Goal: Task Accomplishment & Management: Manage account settings

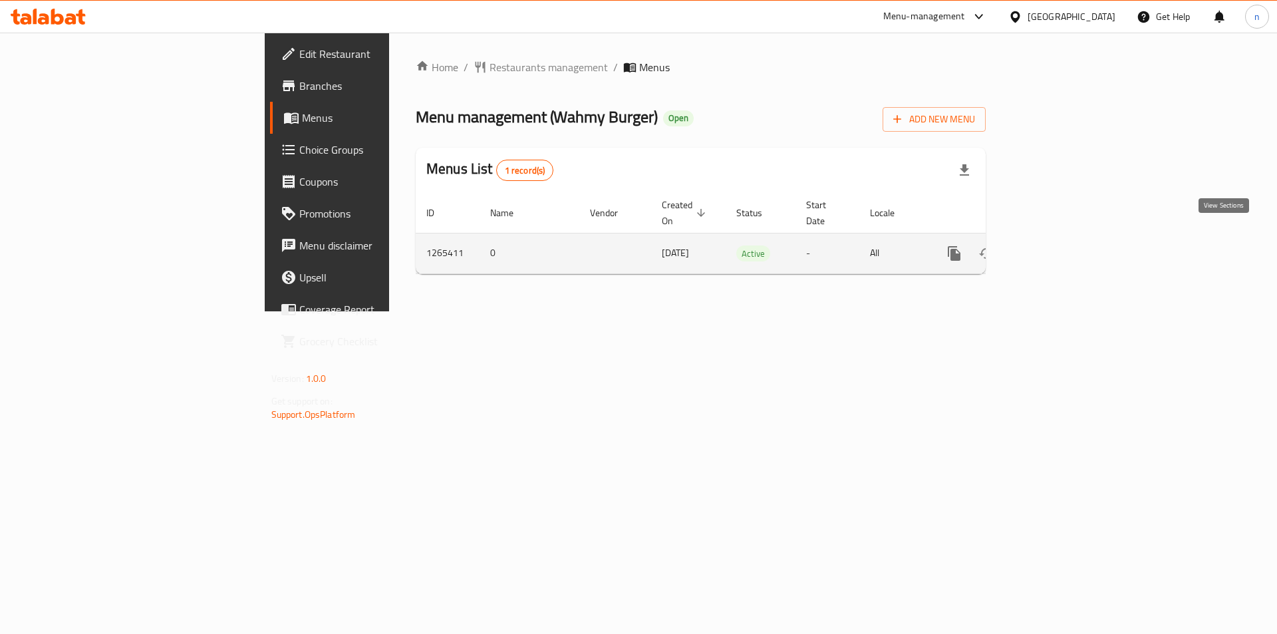
click at [1066, 237] on link "enhanced table" at bounding box center [1050, 253] width 32 height 32
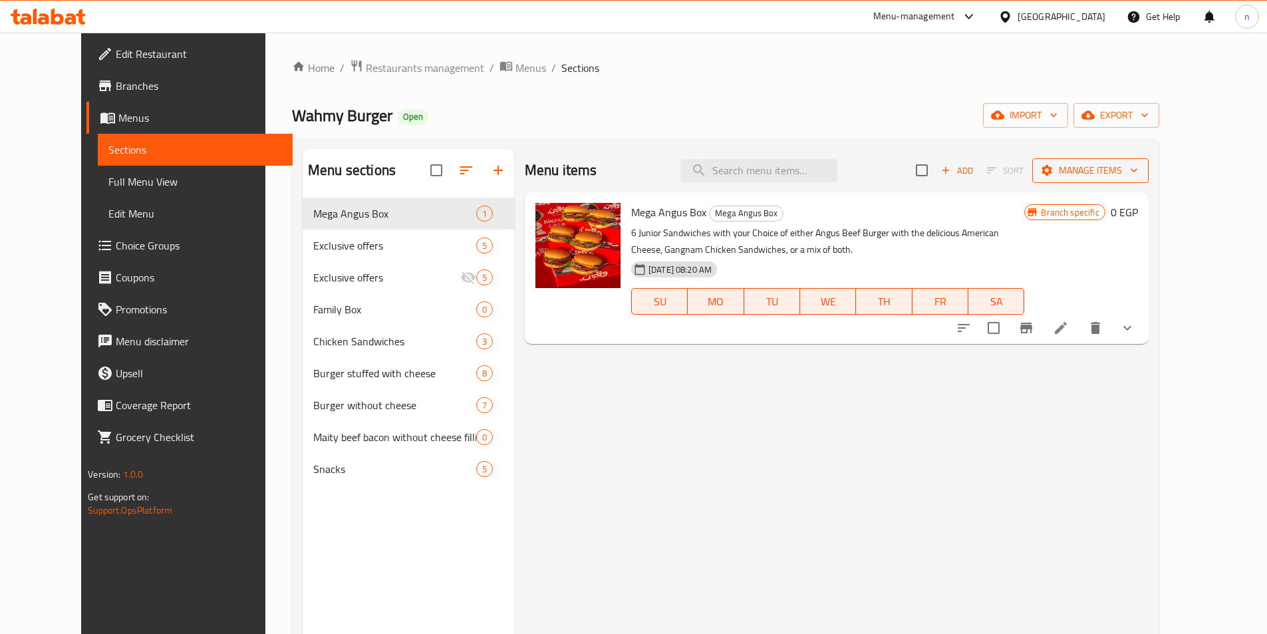
click at [1138, 174] on span "Manage items" at bounding box center [1090, 170] width 95 height 17
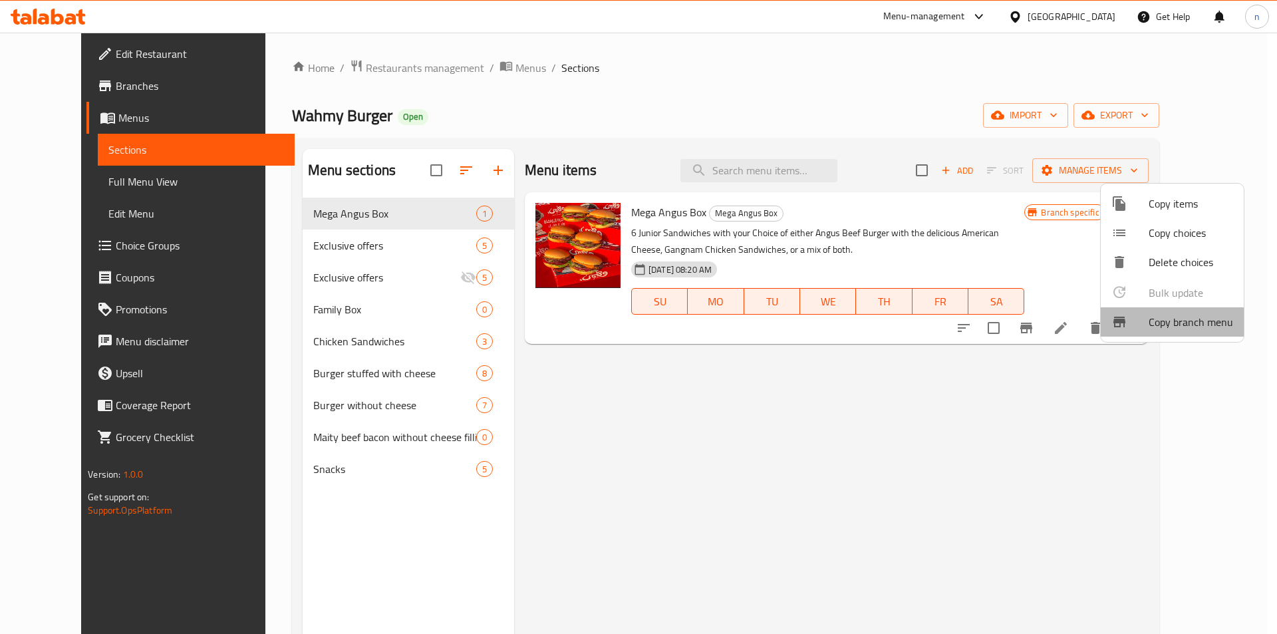
click at [1201, 325] on span "Copy branch menu" at bounding box center [1191, 322] width 84 height 16
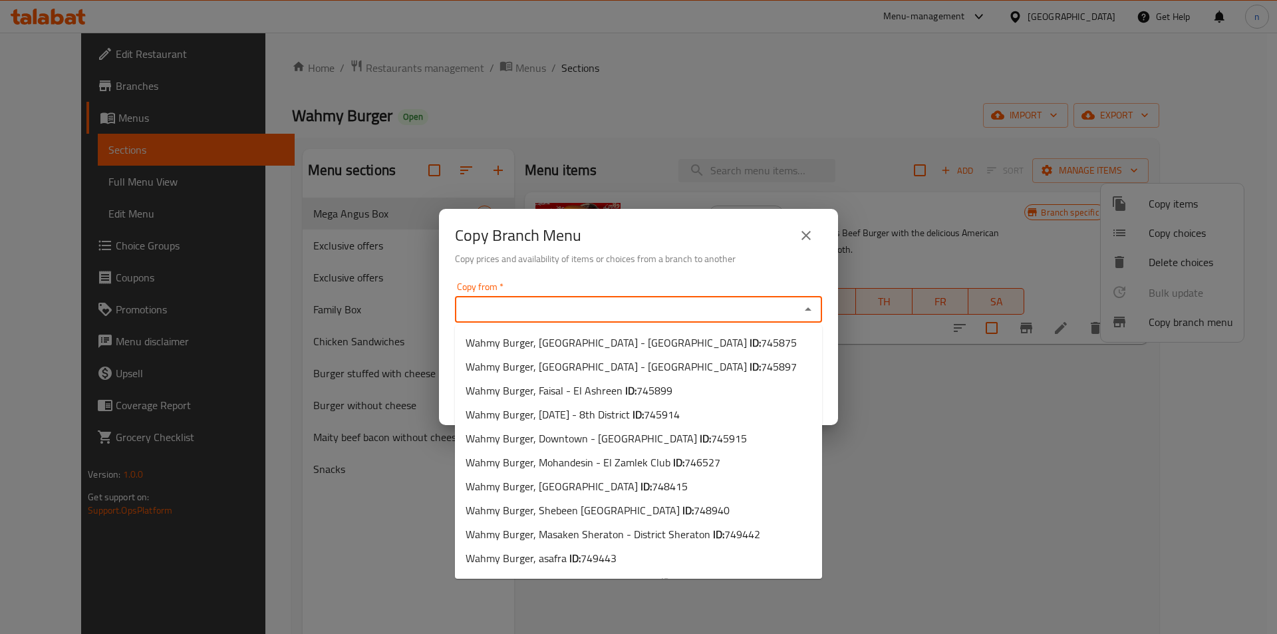
click at [606, 305] on input "Copy from   *" at bounding box center [627, 309] width 337 height 19
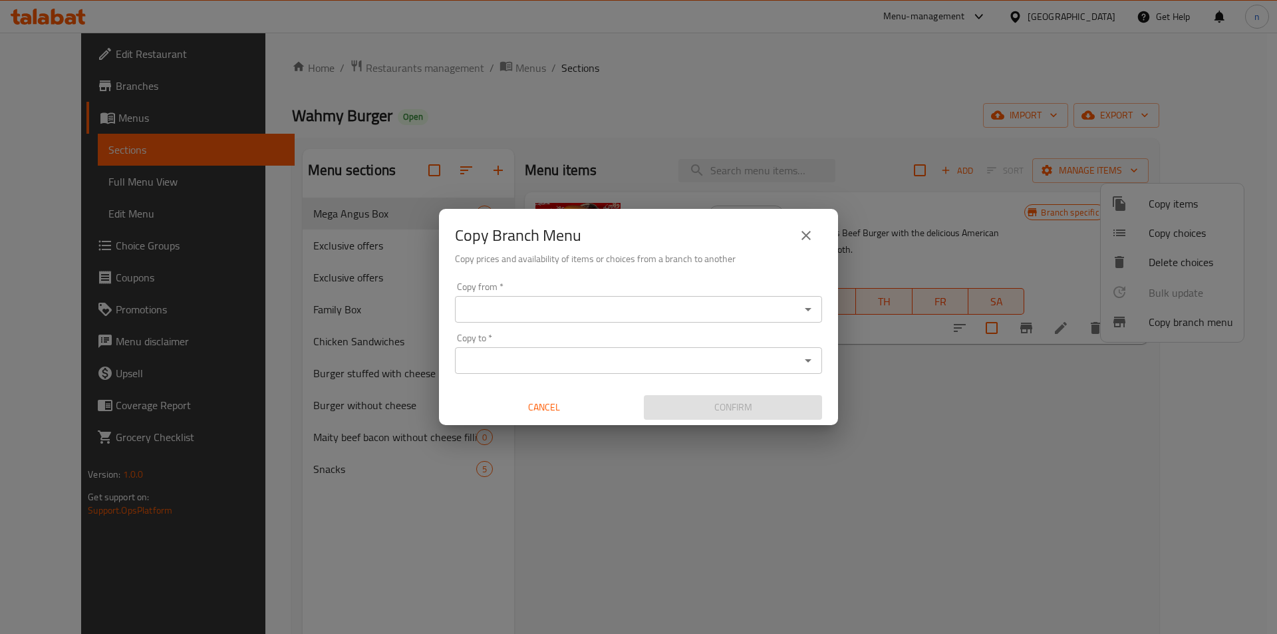
click at [707, 307] on input "Copy from   *" at bounding box center [627, 309] width 337 height 19
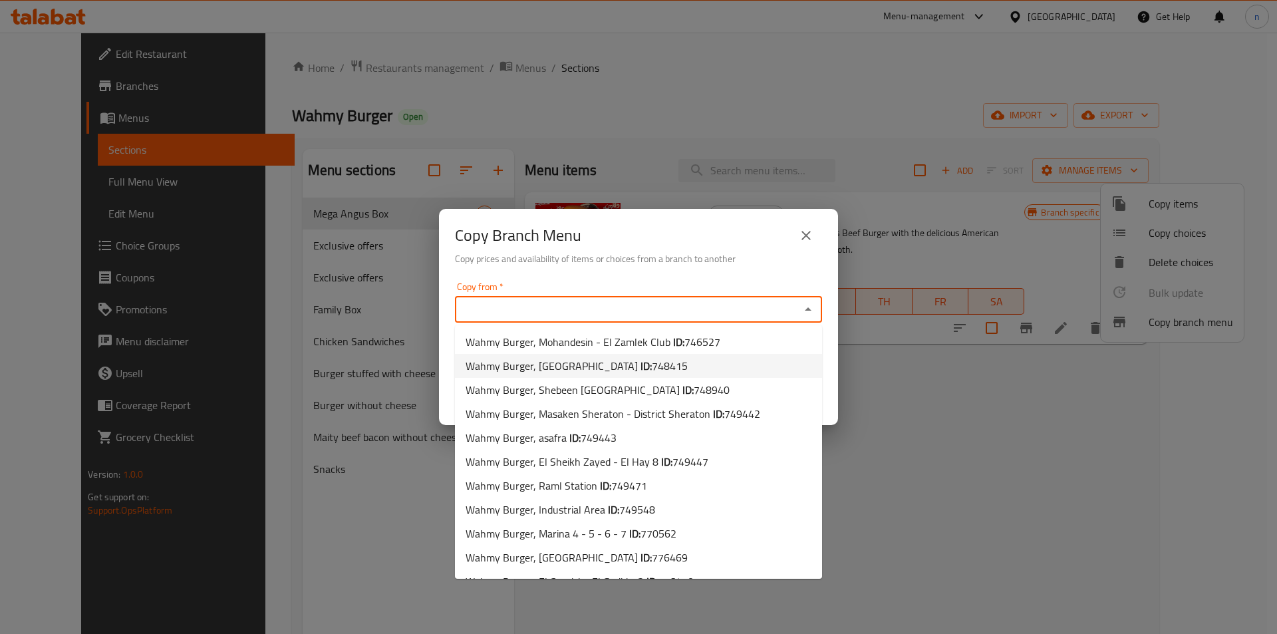
scroll to position [140, 0]
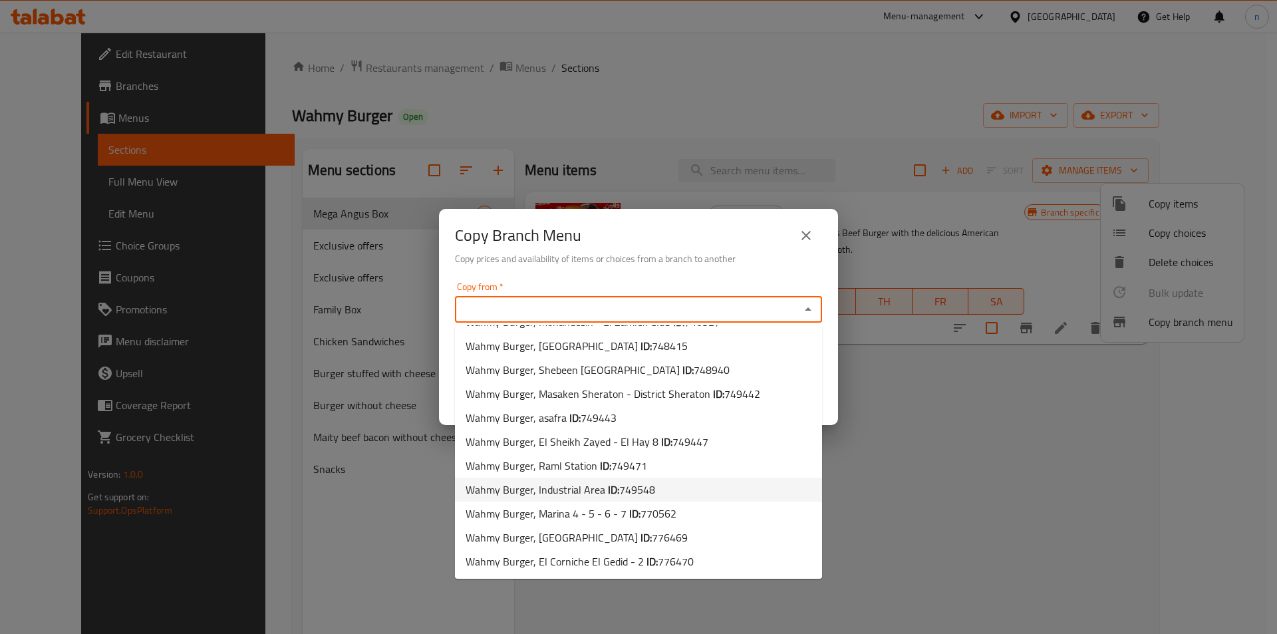
click at [588, 489] on span "Wahmy Burger, Industrial Area ID: 749548" at bounding box center [561, 490] width 190 height 16
type input "Wahmy Burger, Industrial Area"
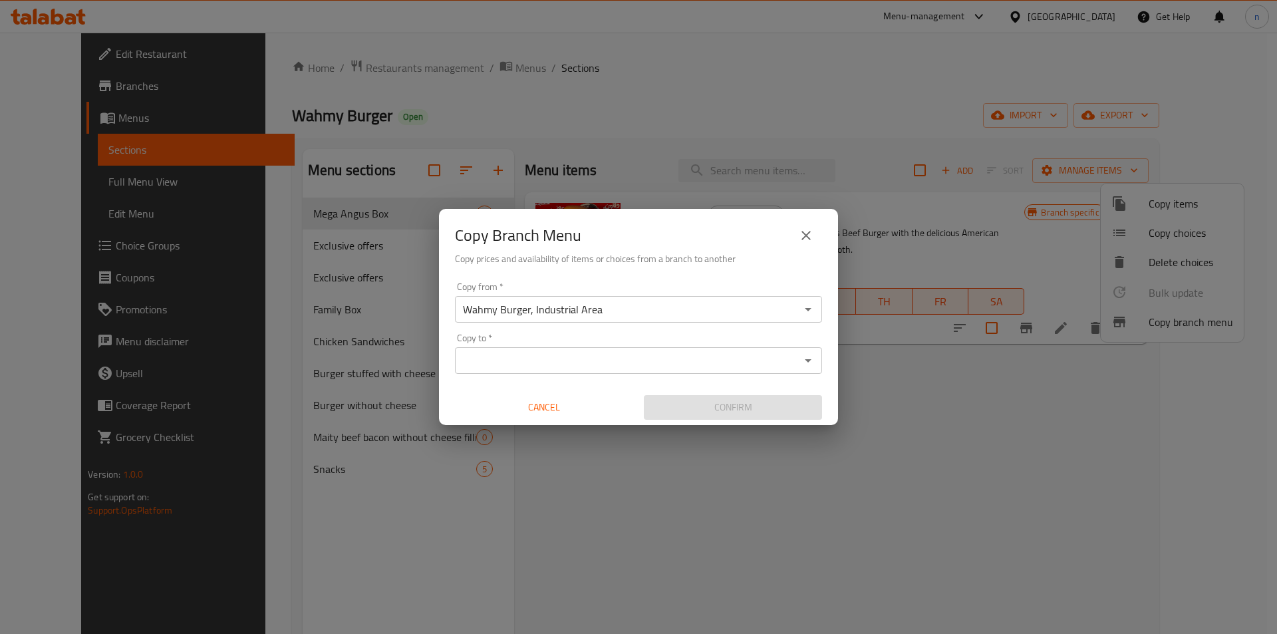
click at [547, 360] on input "Copy to   *" at bounding box center [627, 360] width 337 height 19
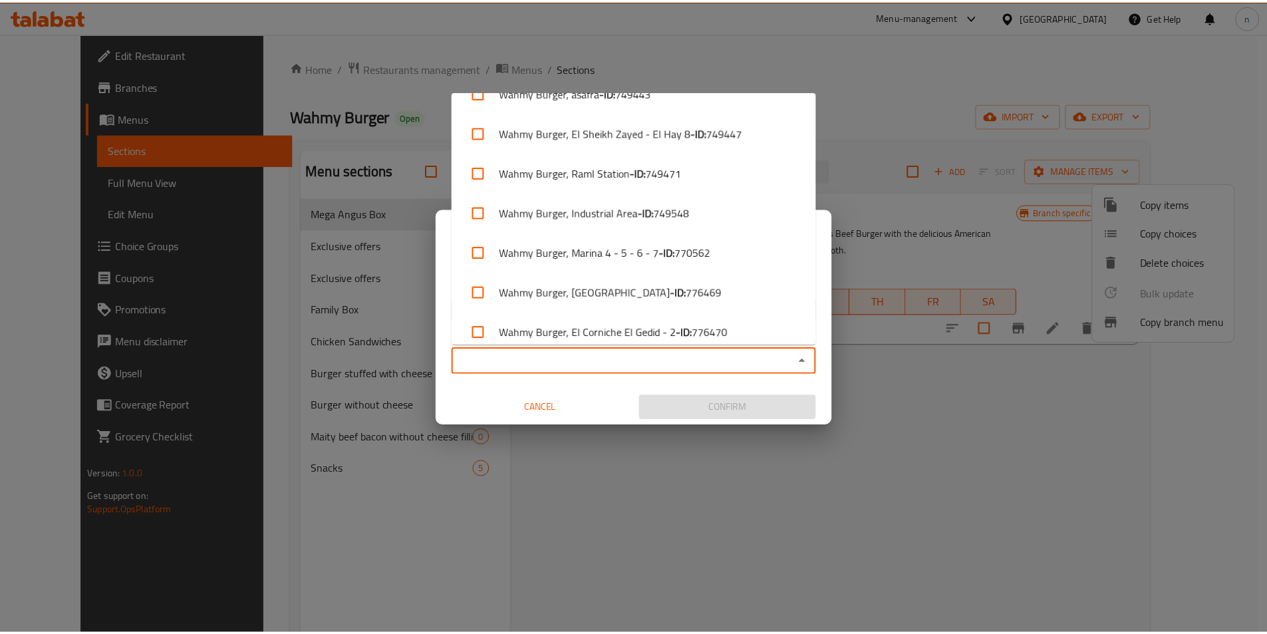
scroll to position [396, 0]
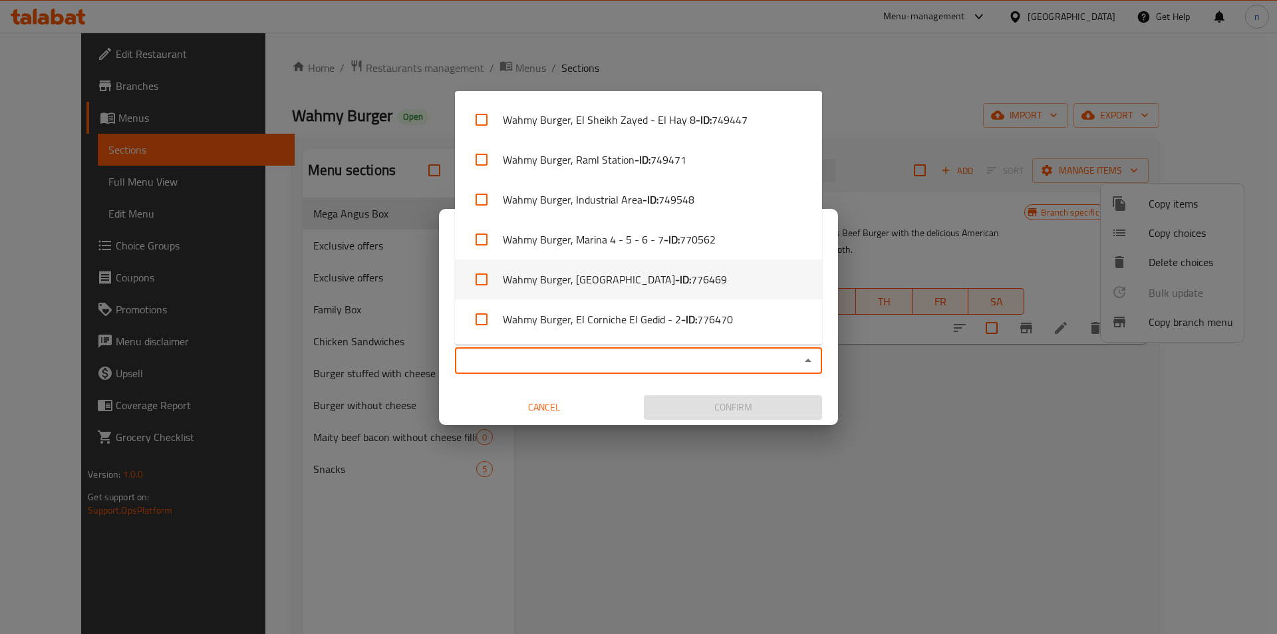
click at [620, 283] on li "Wahmy Burger, El Bahr Street - ID: 776469" at bounding box center [638, 279] width 367 height 40
checkbox input "true"
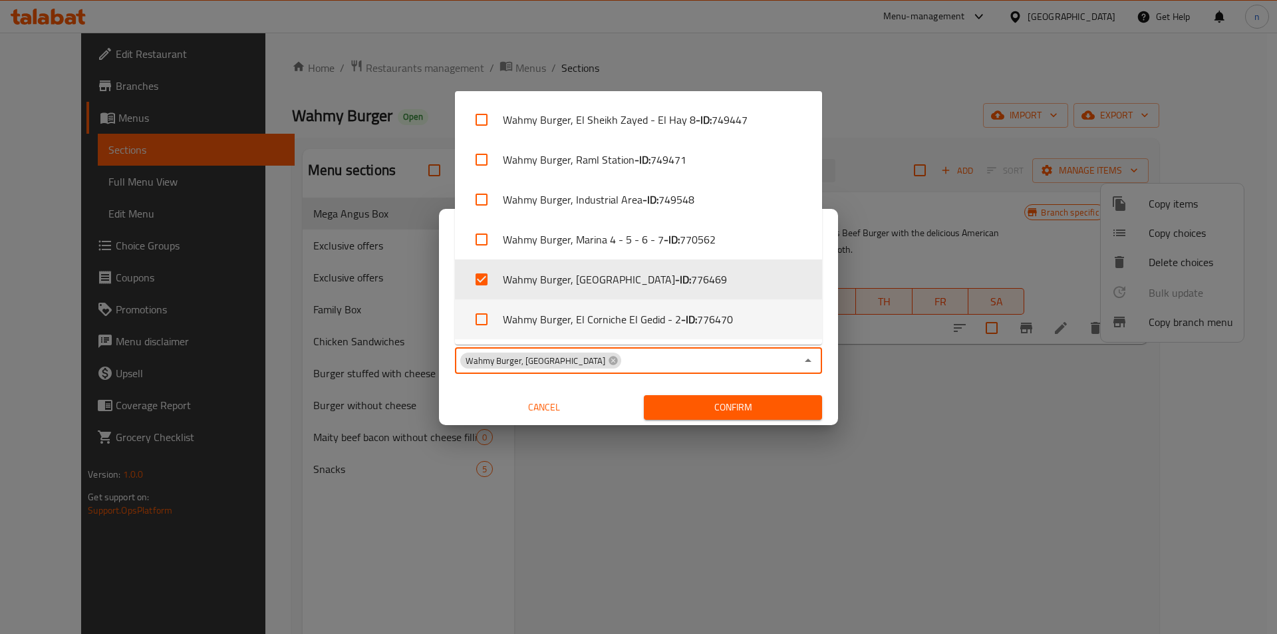
click at [617, 382] on div "Copy from   * Wahmy Burger, Industrial Area Copy from * Copy to   * Wahmy Burge…" at bounding box center [638, 351] width 399 height 148
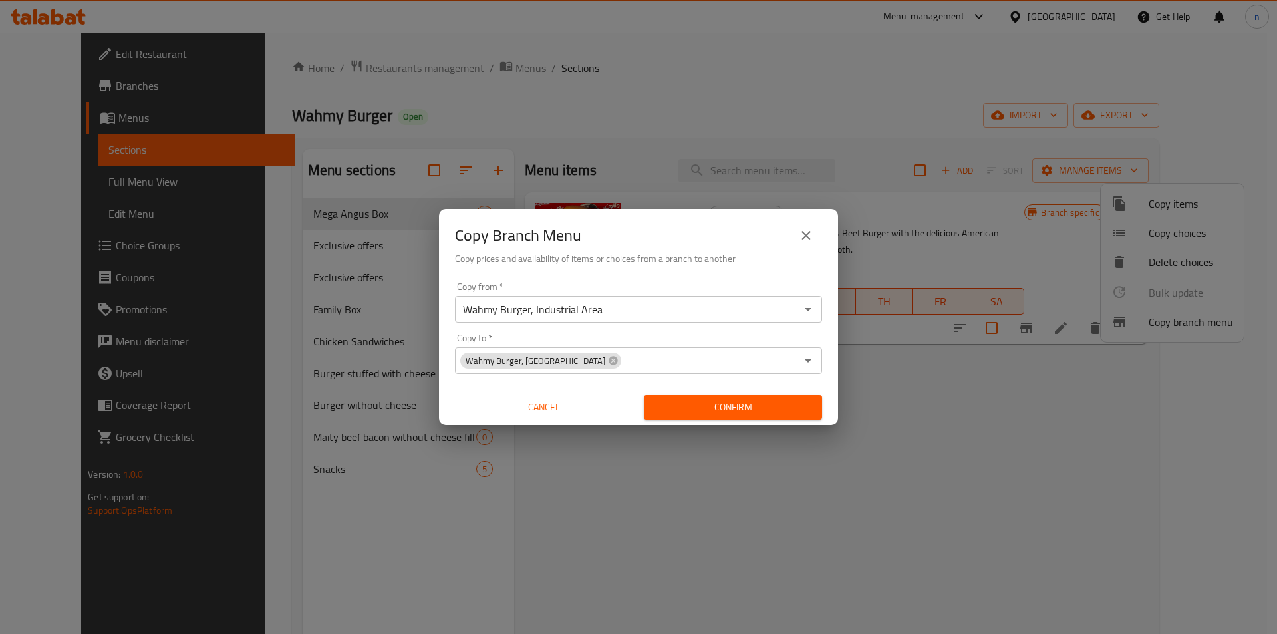
click at [715, 407] on span "Confirm" at bounding box center [732, 407] width 157 height 17
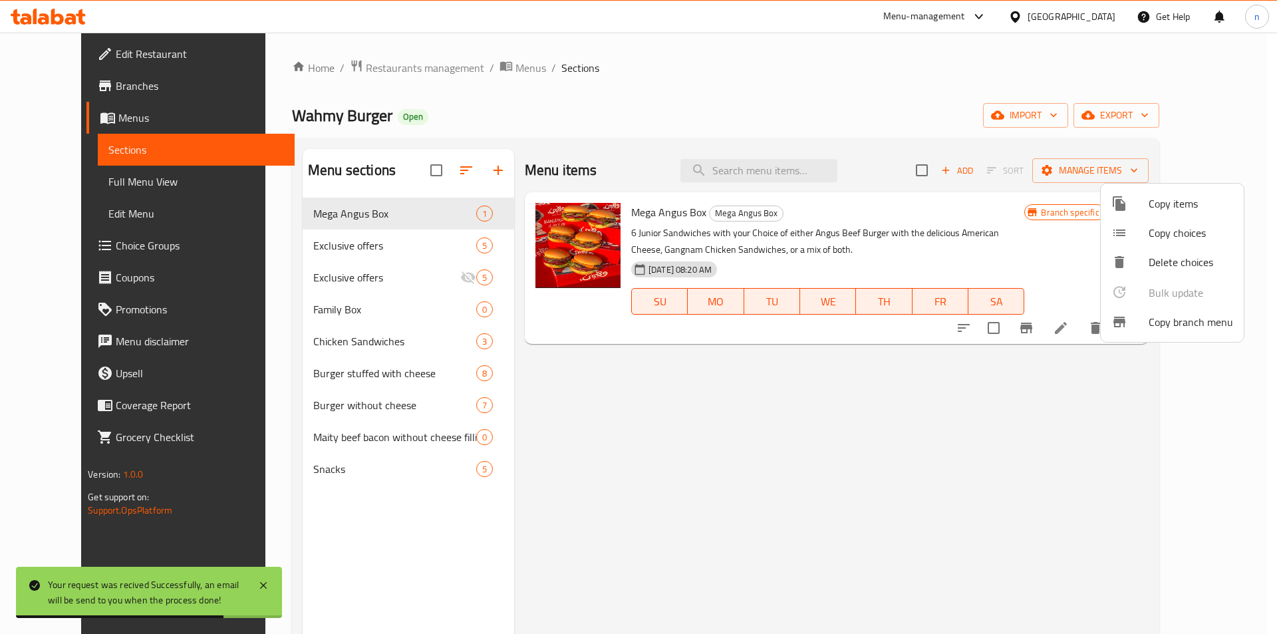
click at [95, 180] on div at bounding box center [638, 317] width 1277 height 634
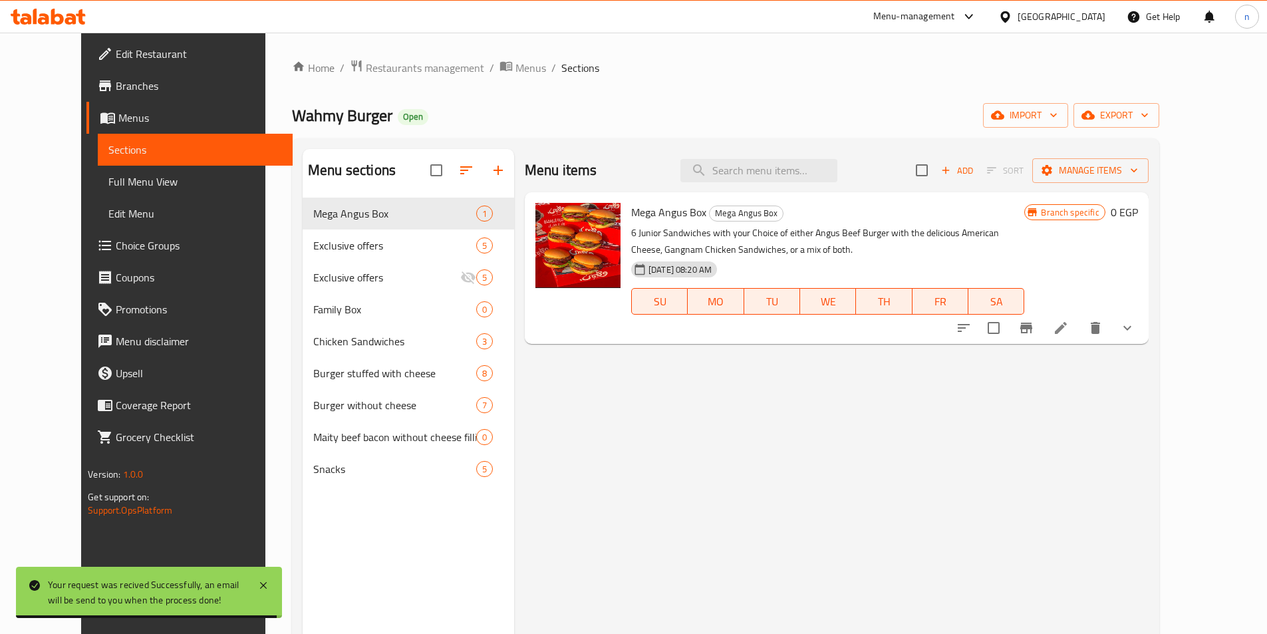
click at [108, 190] on span "Full Menu View" at bounding box center [195, 182] width 174 height 16
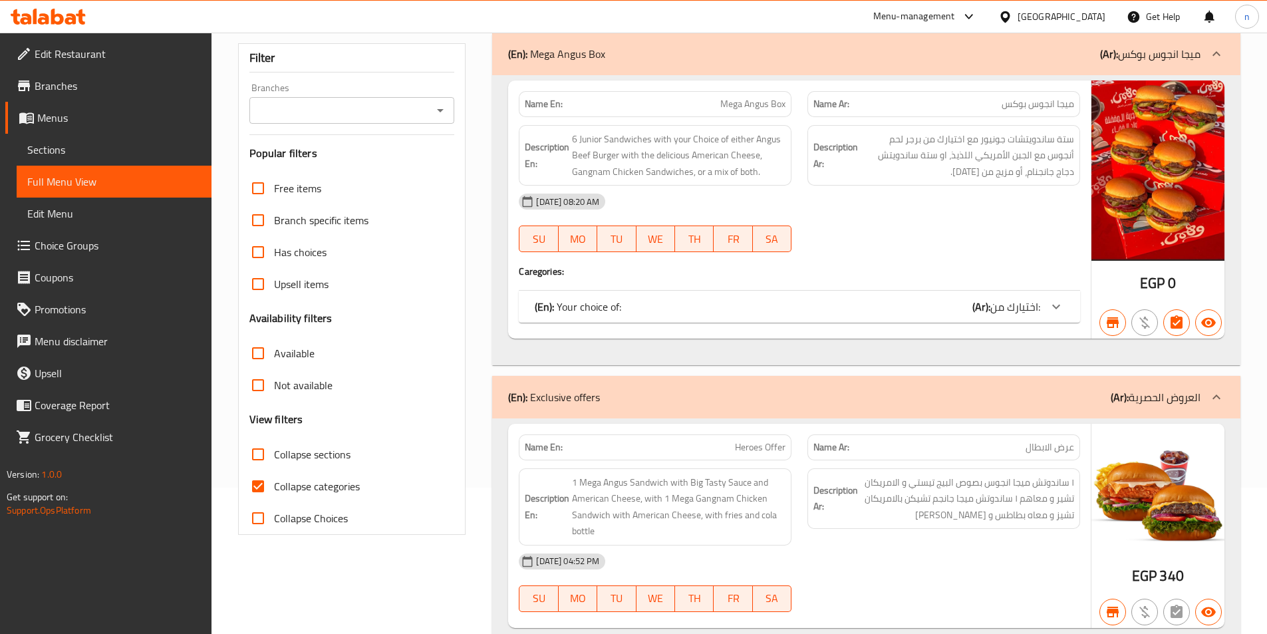
scroll to position [266, 0]
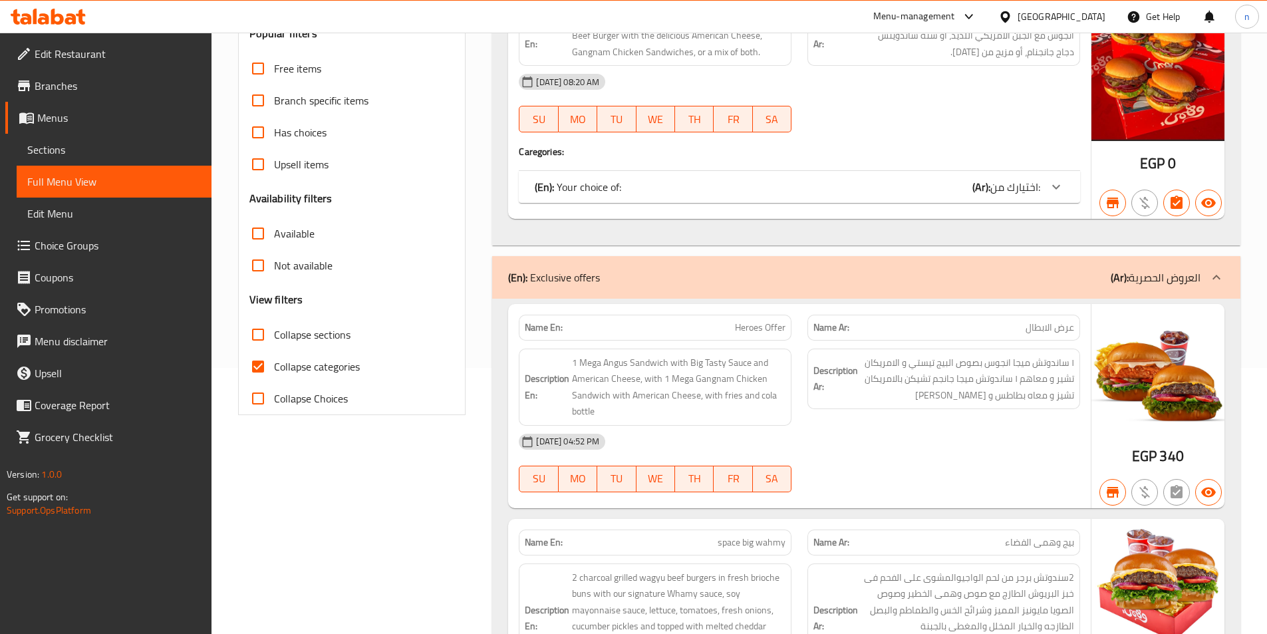
click at [259, 370] on input "Collapse categories" at bounding box center [258, 367] width 32 height 32
checkbox input "false"
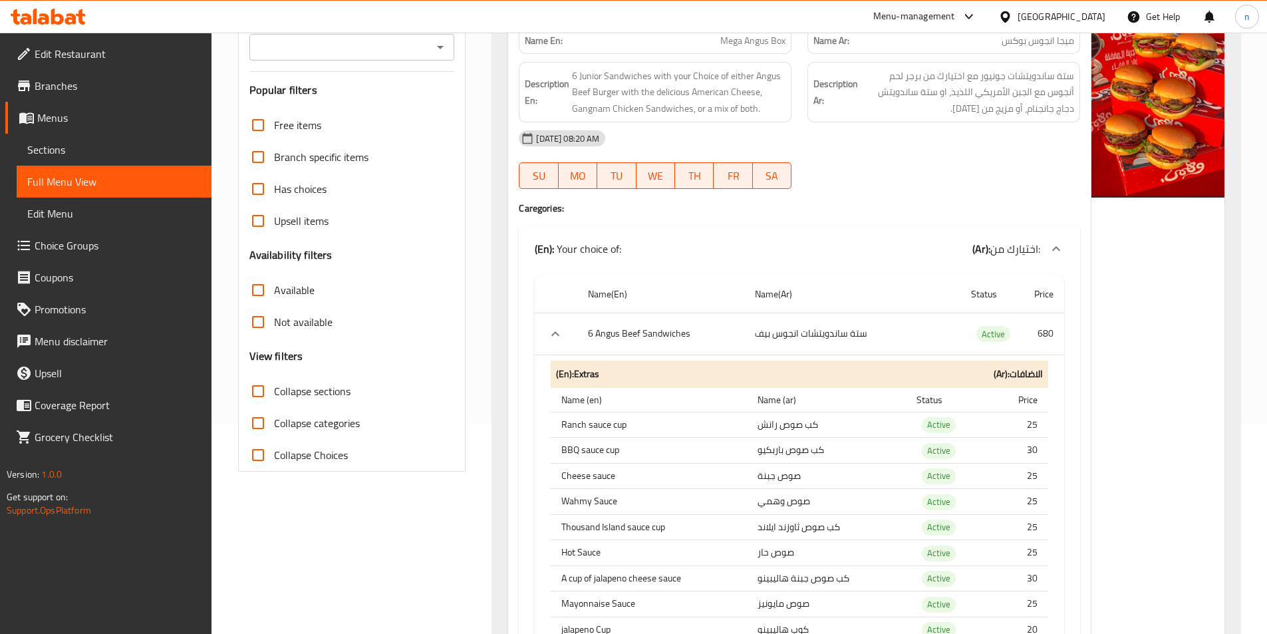
scroll to position [133, 0]
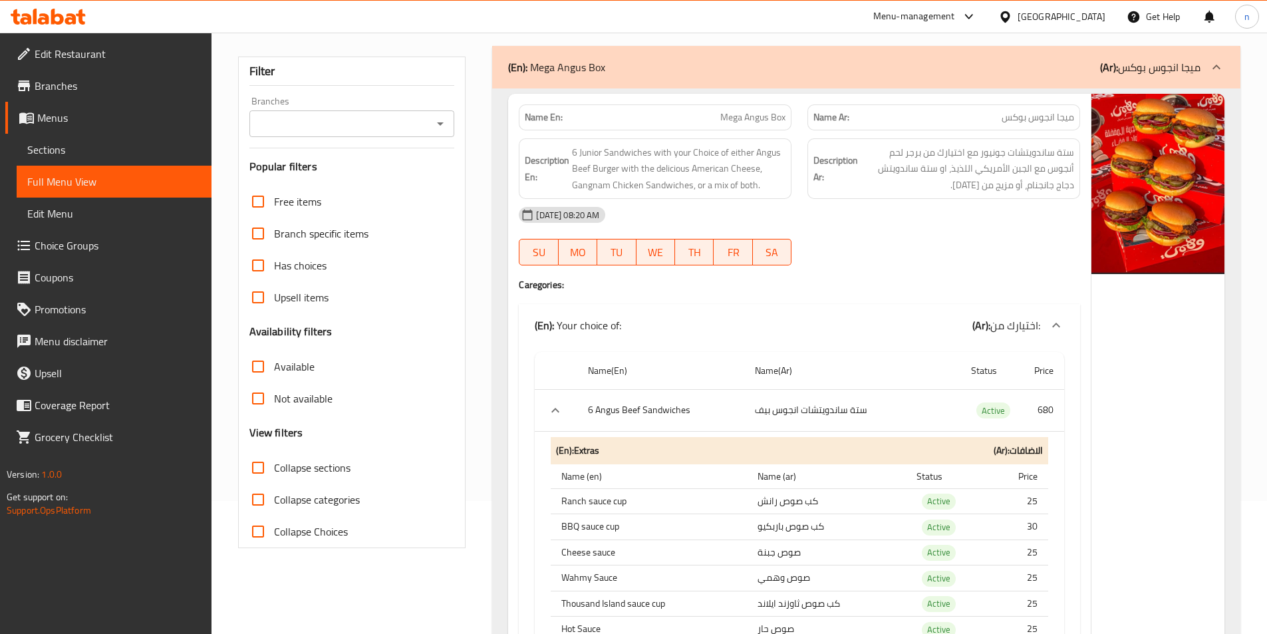
click at [311, 130] on input "Branches" at bounding box center [341, 123] width 176 height 19
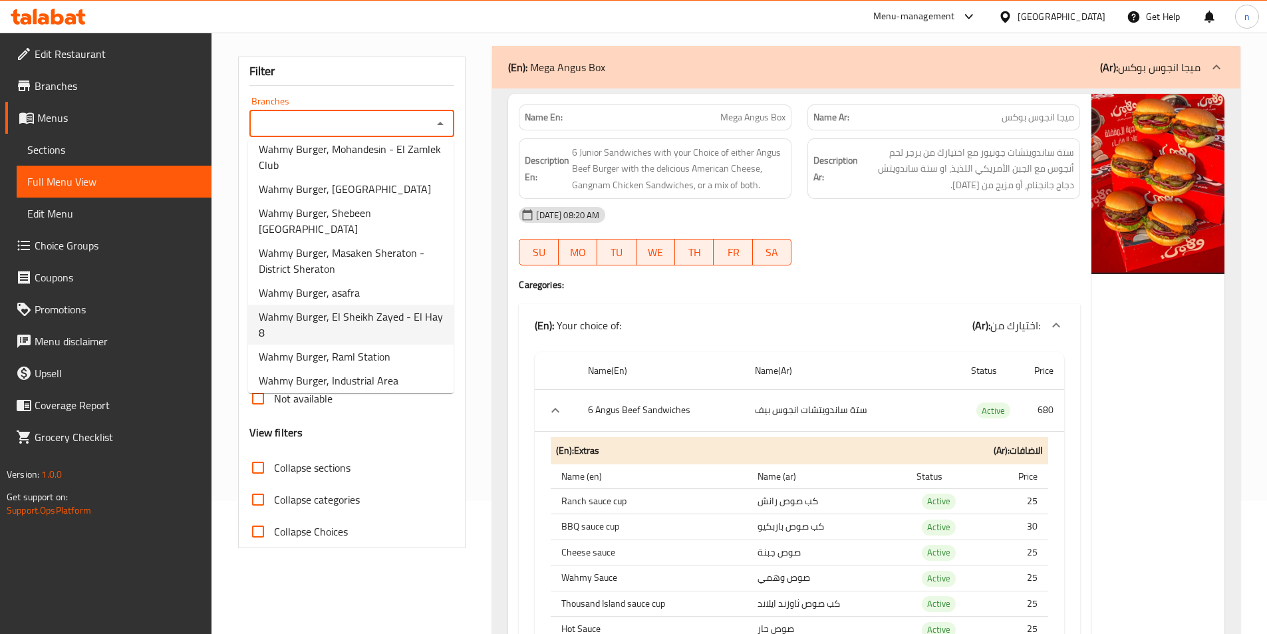
scroll to position [260, 0]
click at [389, 312] on span "Wahmy Burger, Industrial Area" at bounding box center [329, 320] width 140 height 16
type input "Wahmy Burger, Industrial Area"
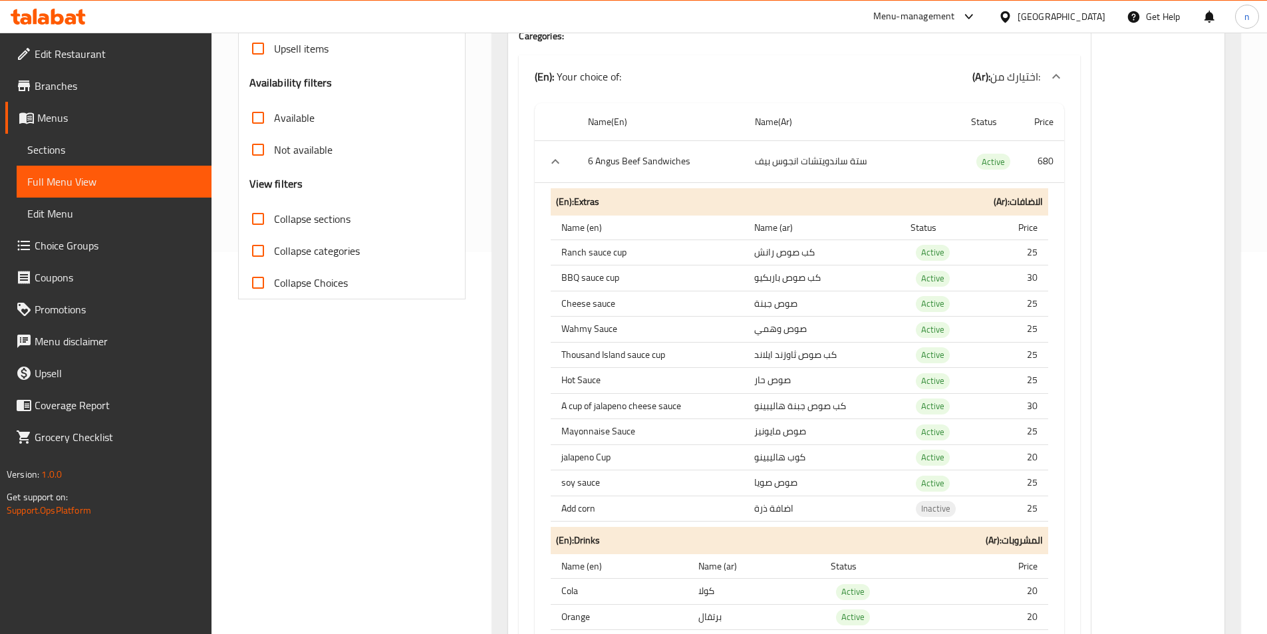
scroll to position [200, 0]
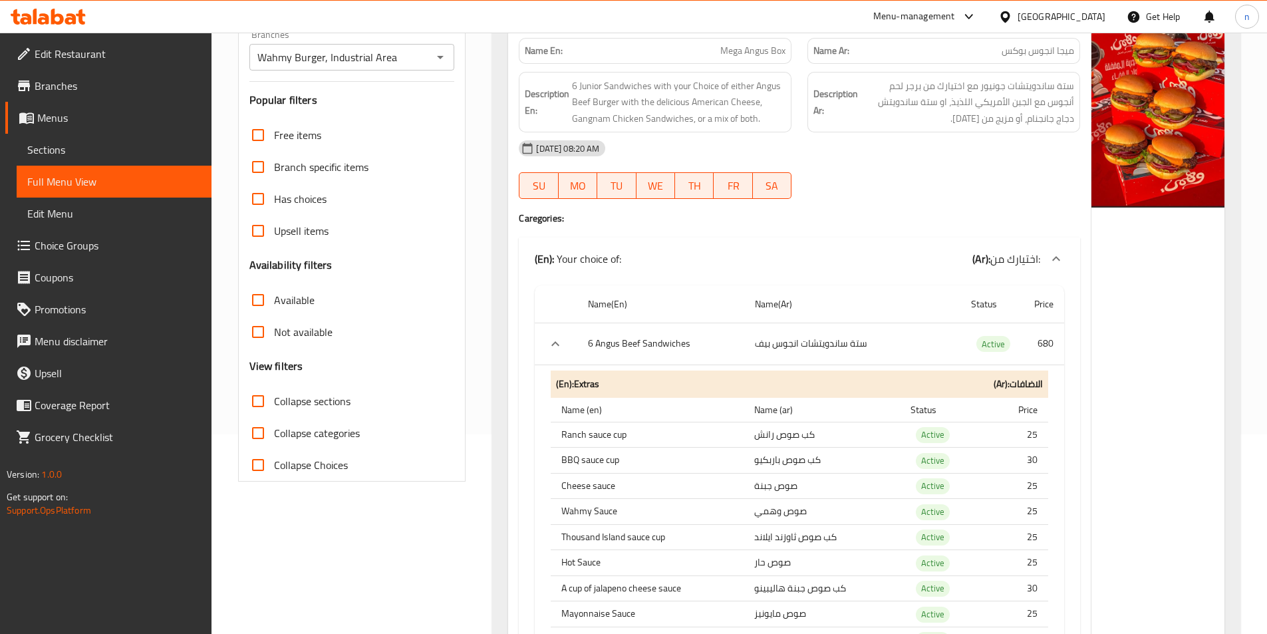
click at [258, 331] on input "Not available" at bounding box center [258, 332] width 32 height 32
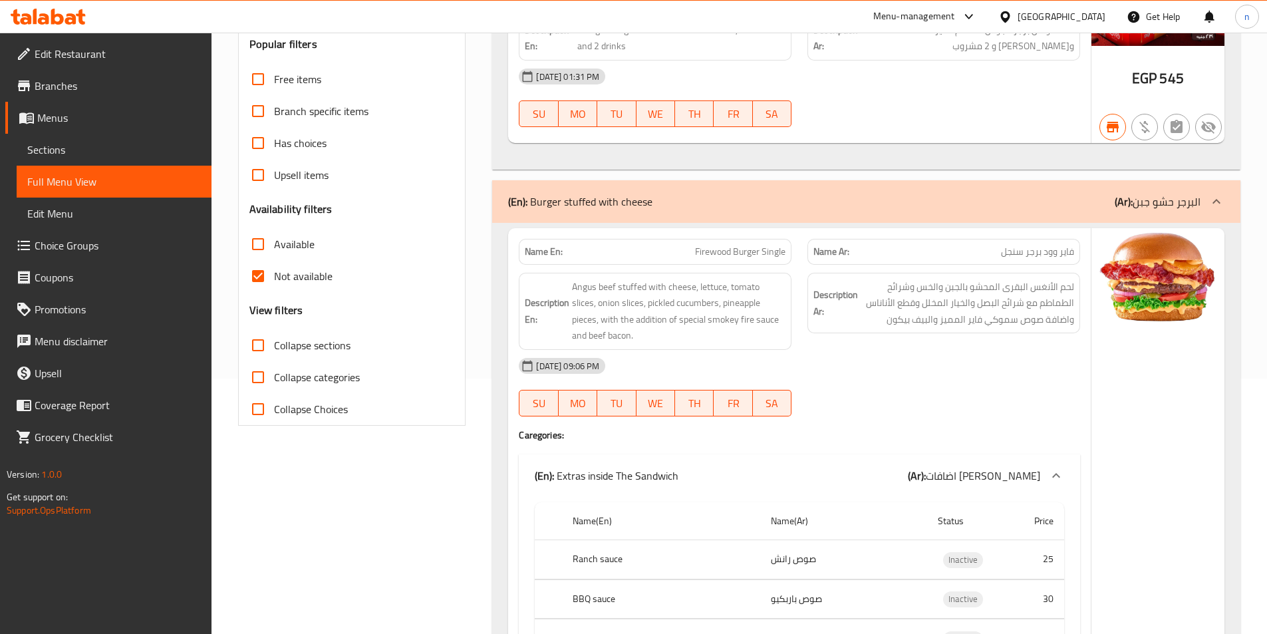
scroll to position [0, 0]
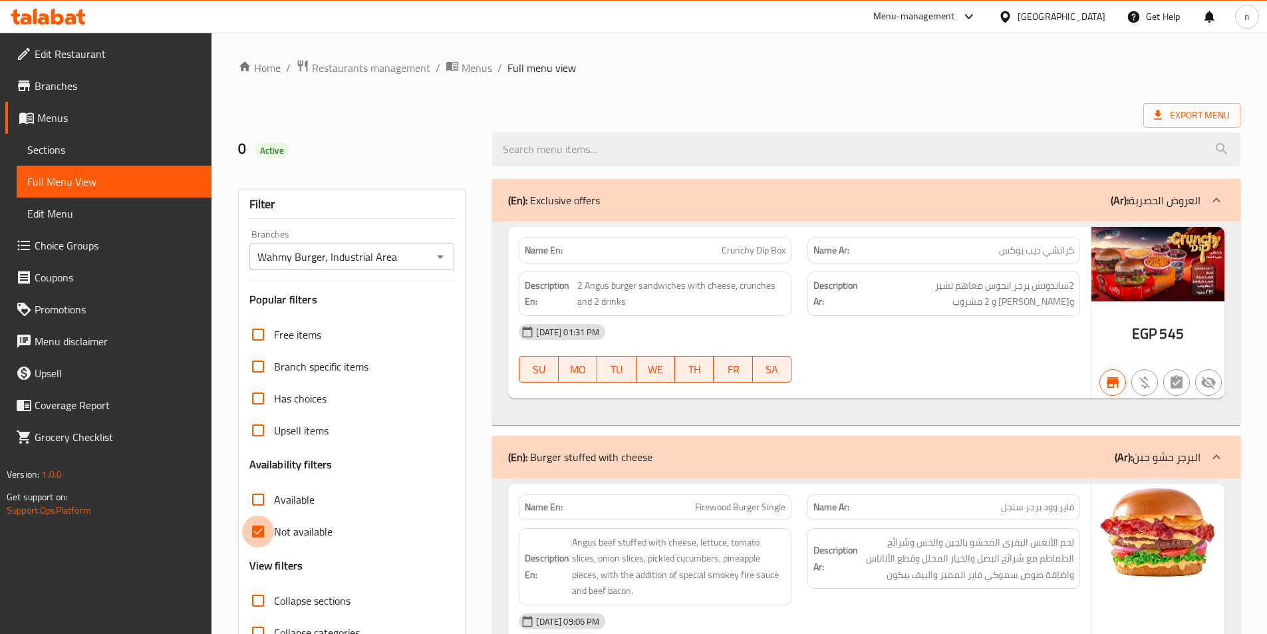
click at [264, 530] on input "Not available" at bounding box center [258, 531] width 32 height 32
checkbox input "false"
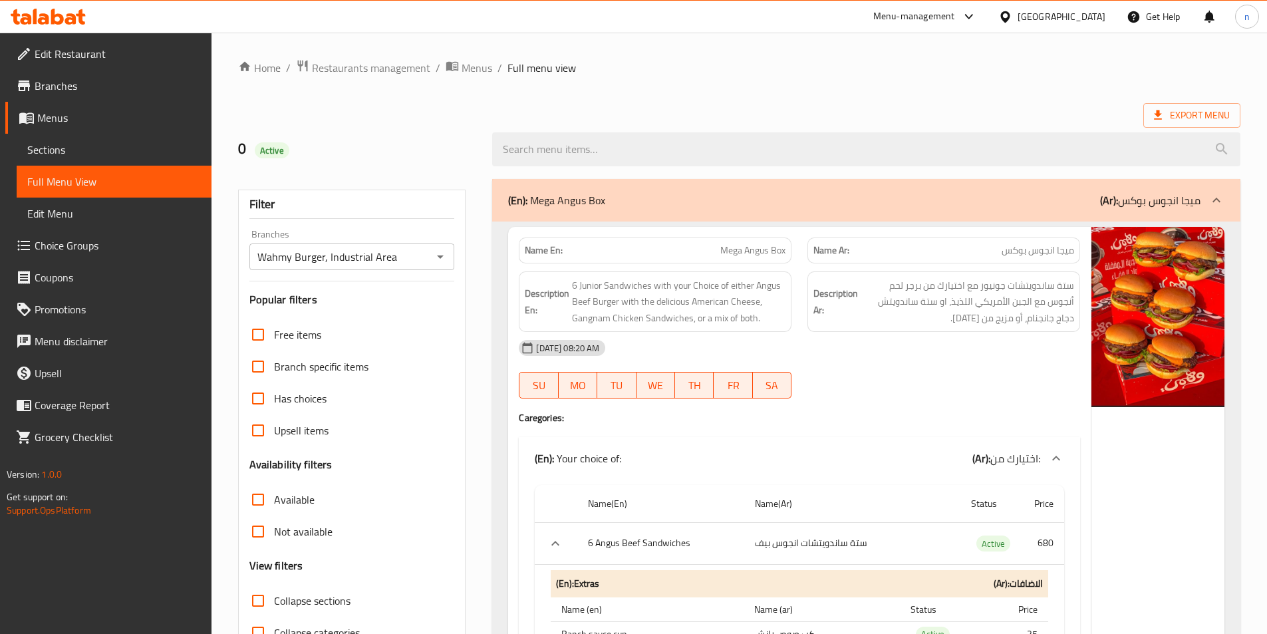
drag, startPoint x: 257, startPoint y: 505, endPoint x: 554, endPoint y: 491, distance: 297.0
click at [257, 505] on input "Available" at bounding box center [258, 500] width 32 height 32
click at [255, 496] on input "Available" at bounding box center [258, 500] width 32 height 32
checkbox input "false"
click at [372, 74] on span "Restaurants management" at bounding box center [371, 68] width 118 height 16
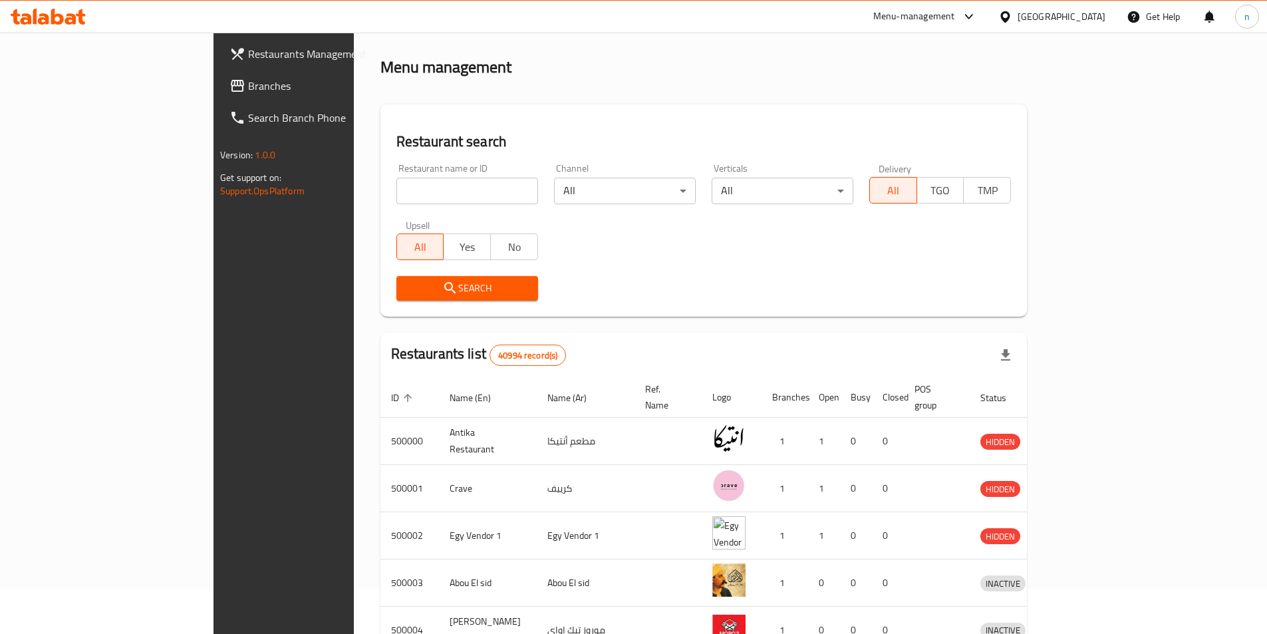
scroll to position [67, 0]
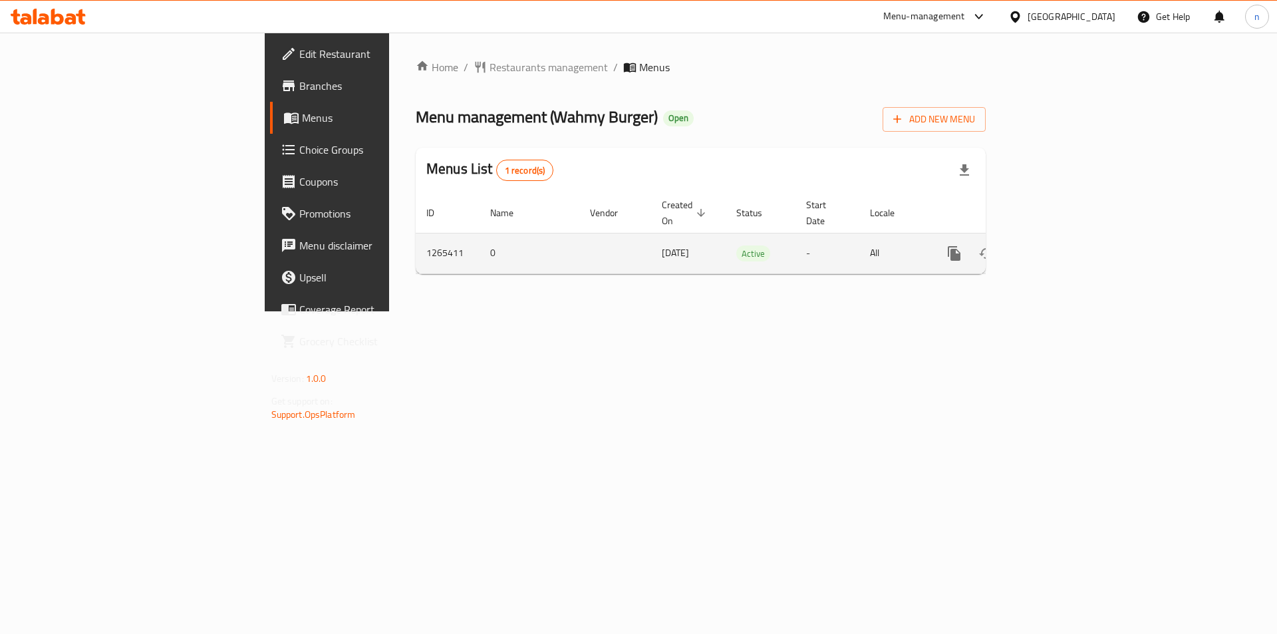
click at [1058, 245] on icon "enhanced table" at bounding box center [1050, 253] width 16 height 16
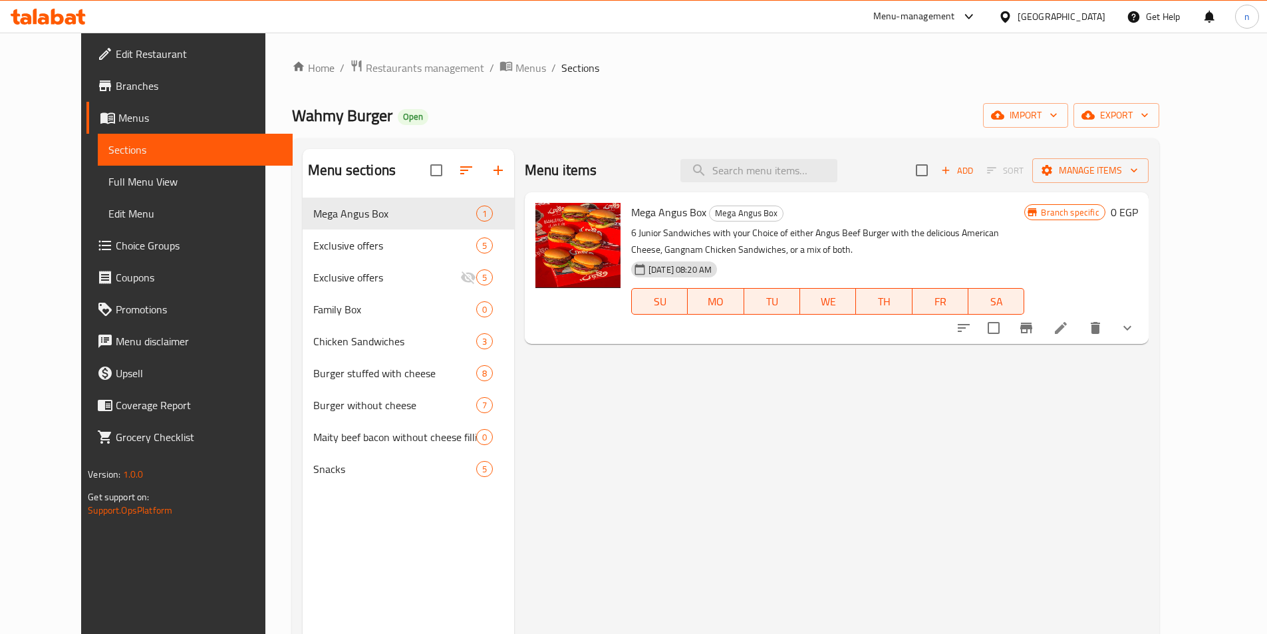
click at [108, 184] on span "Full Menu View" at bounding box center [195, 182] width 174 height 16
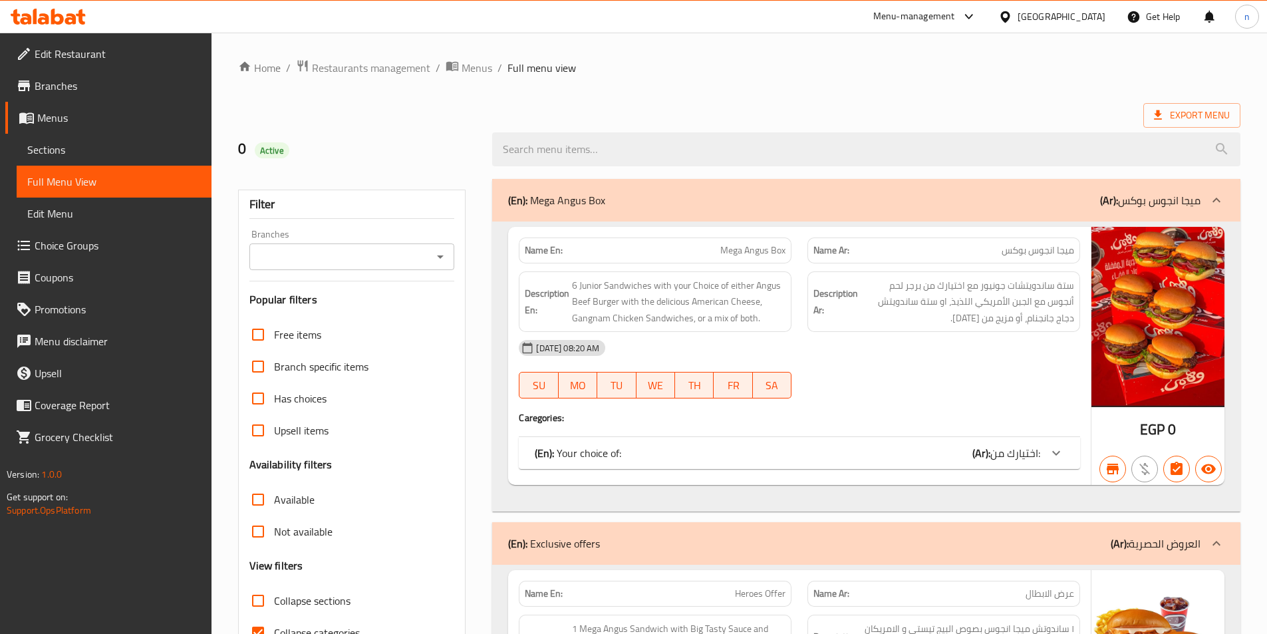
scroll to position [266, 0]
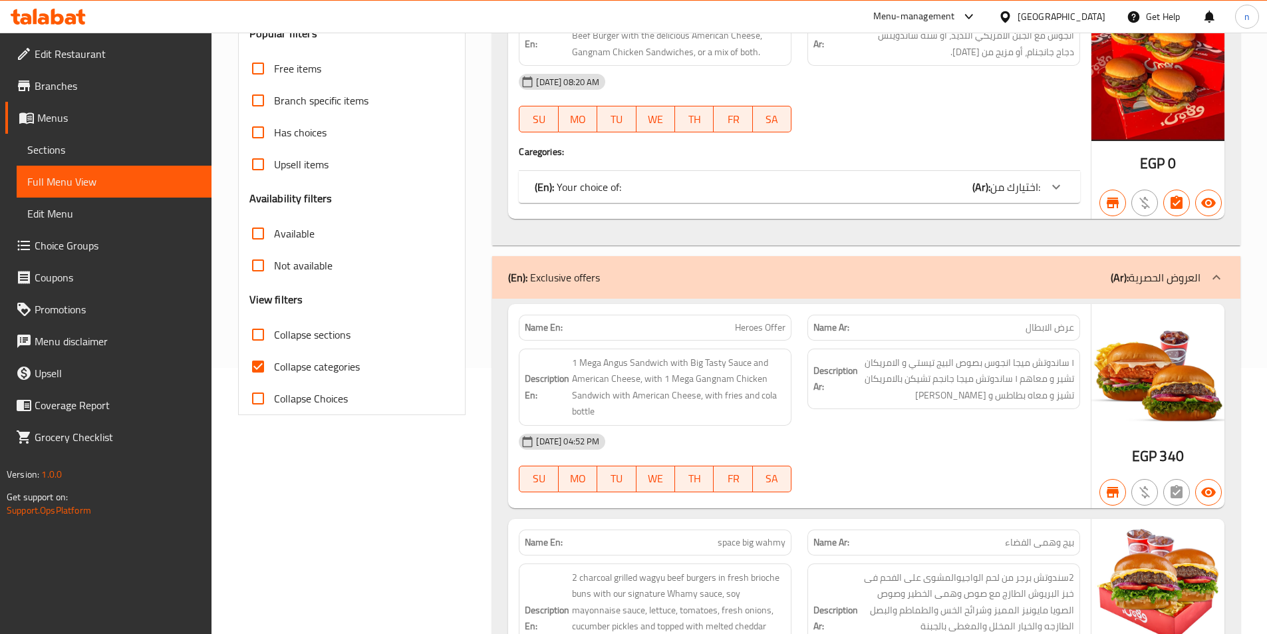
click at [261, 372] on input "Collapse categories" at bounding box center [258, 367] width 32 height 32
checkbox input "false"
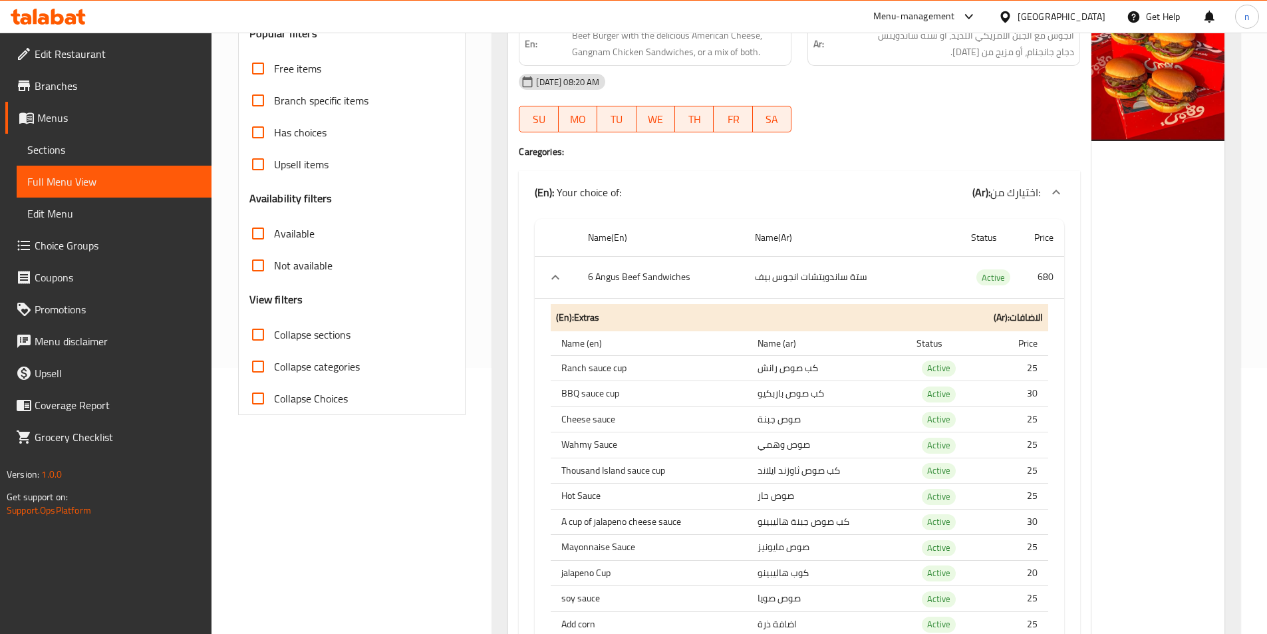
click at [333, 258] on div "Filter Branches Branches Popular filters Free items Branch specific items Has c…" at bounding box center [352, 170] width 228 height 492
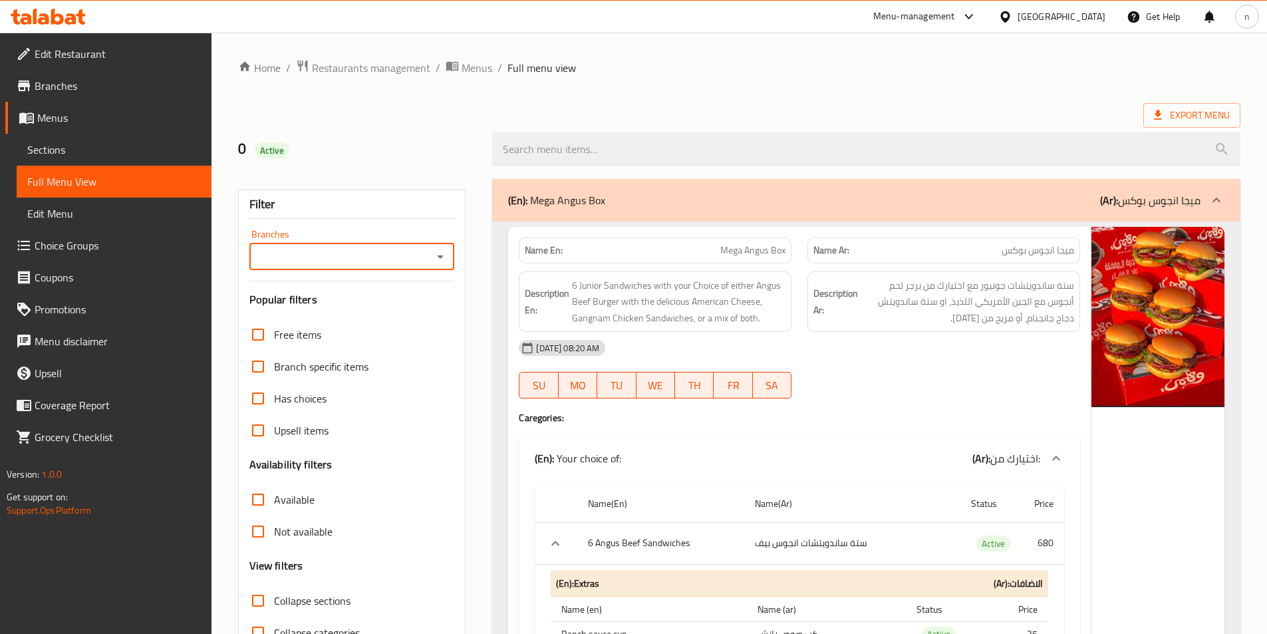
click at [442, 259] on icon "Open" at bounding box center [440, 257] width 16 height 16
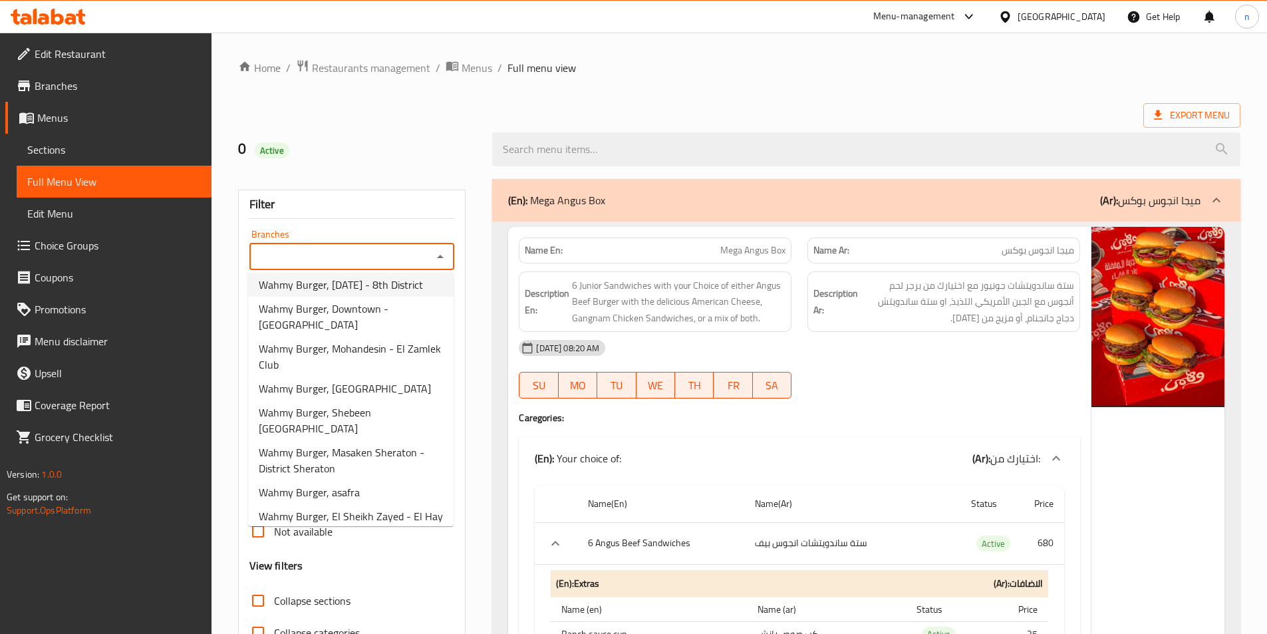
scroll to position [260, 0]
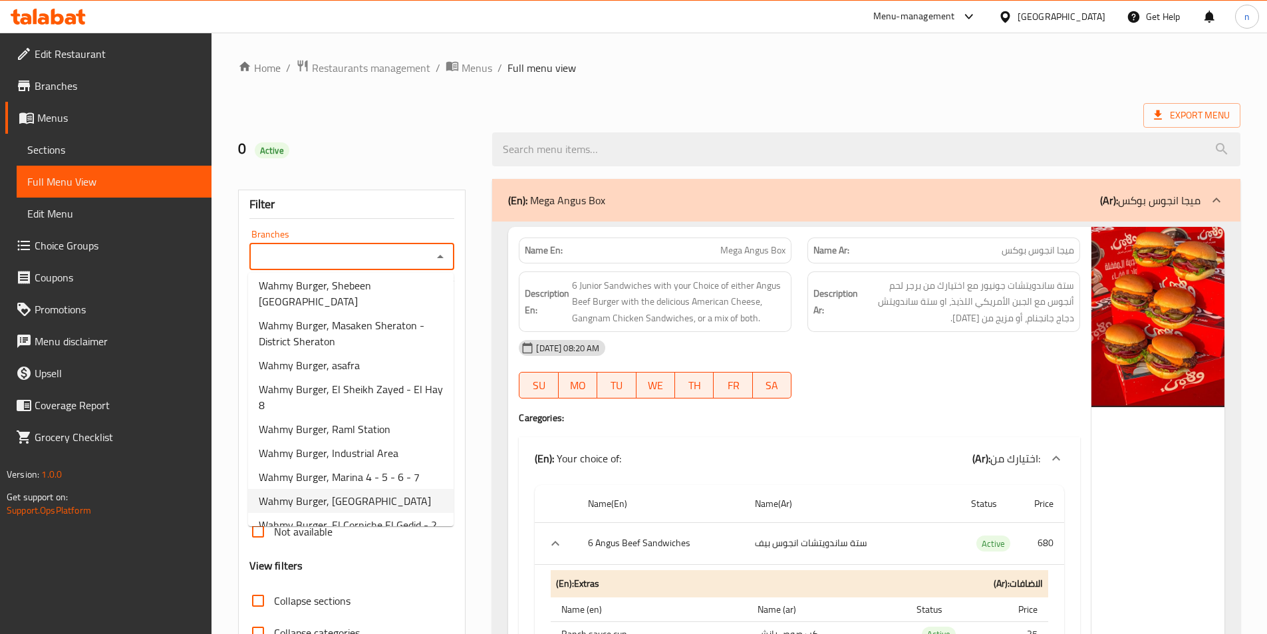
click at [390, 493] on span "Wahmy Burger, [GEOGRAPHIC_DATA]" at bounding box center [345, 501] width 172 height 16
type input "Wahmy Burger, [GEOGRAPHIC_DATA]"
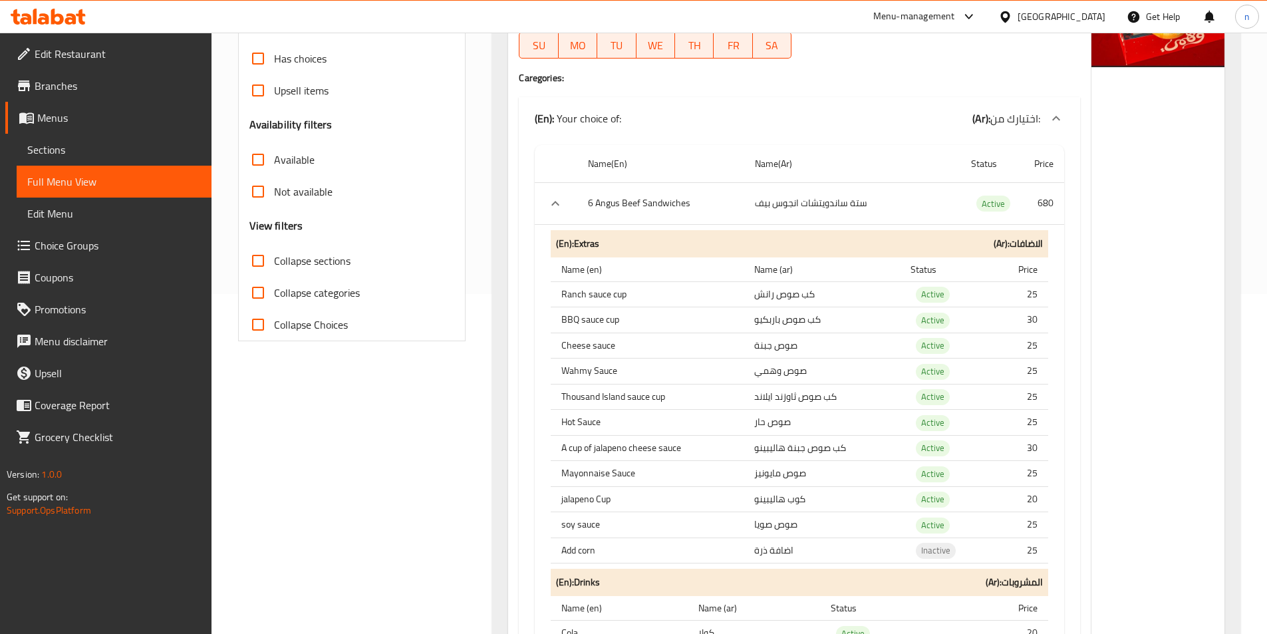
scroll to position [74, 0]
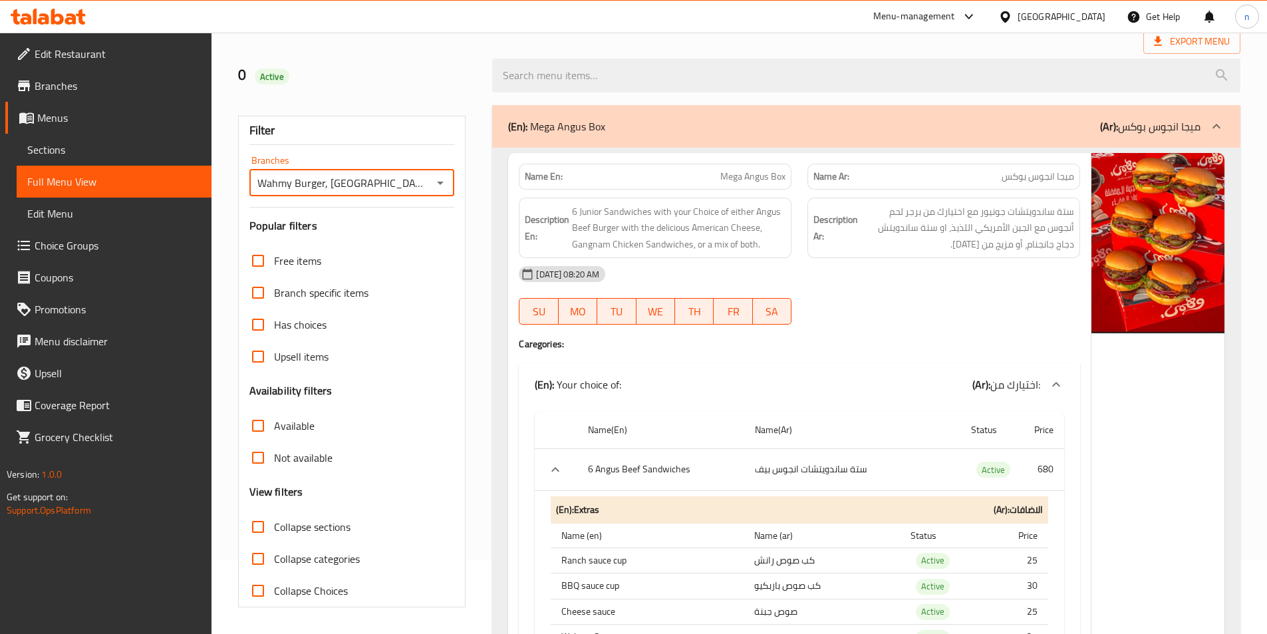
click at [260, 458] on input "Not available" at bounding box center [258, 458] width 32 height 32
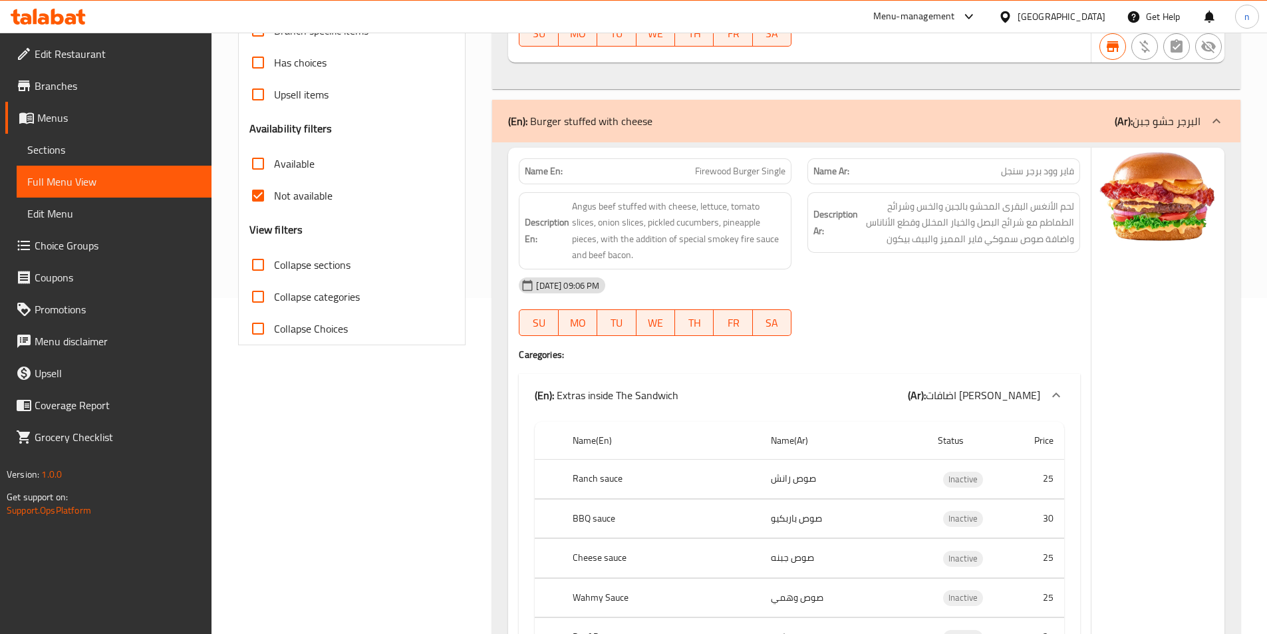
scroll to position [207, 0]
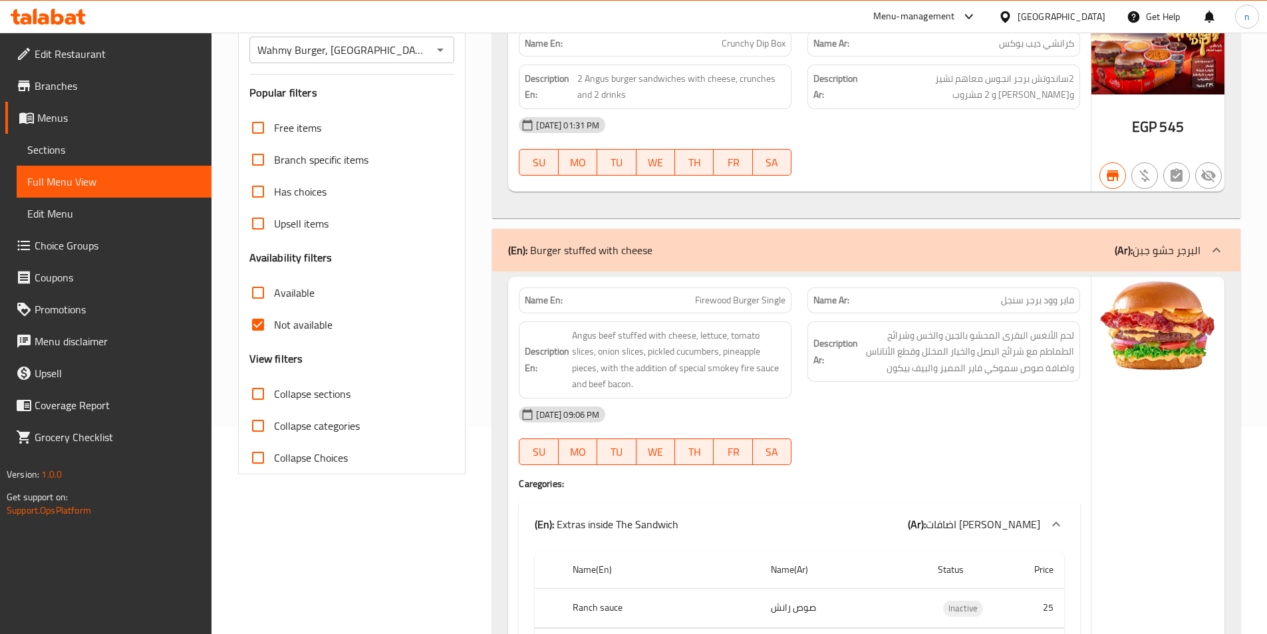
click at [253, 321] on input "Not available" at bounding box center [258, 325] width 32 height 32
checkbox input "false"
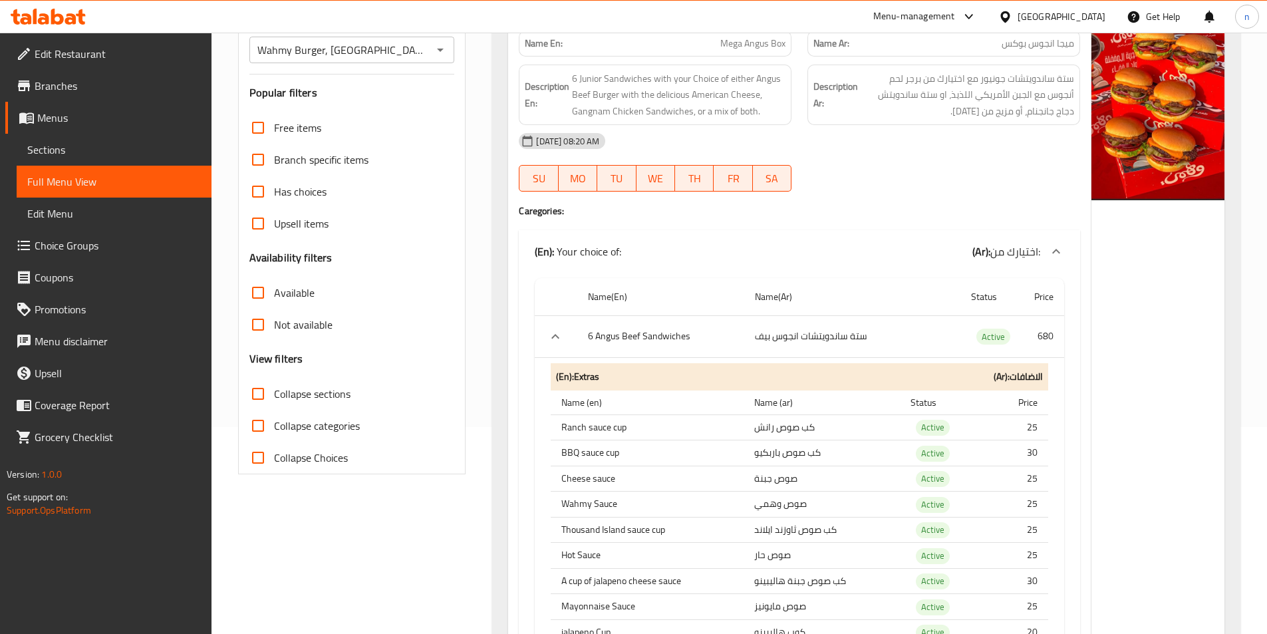
click at [256, 297] on input "Available" at bounding box center [258, 293] width 32 height 32
drag, startPoint x: 254, startPoint y: 295, endPoint x: 394, endPoint y: 480, distance: 231.7
click at [254, 295] on input "Available" at bounding box center [258, 293] width 32 height 32
checkbox input "false"
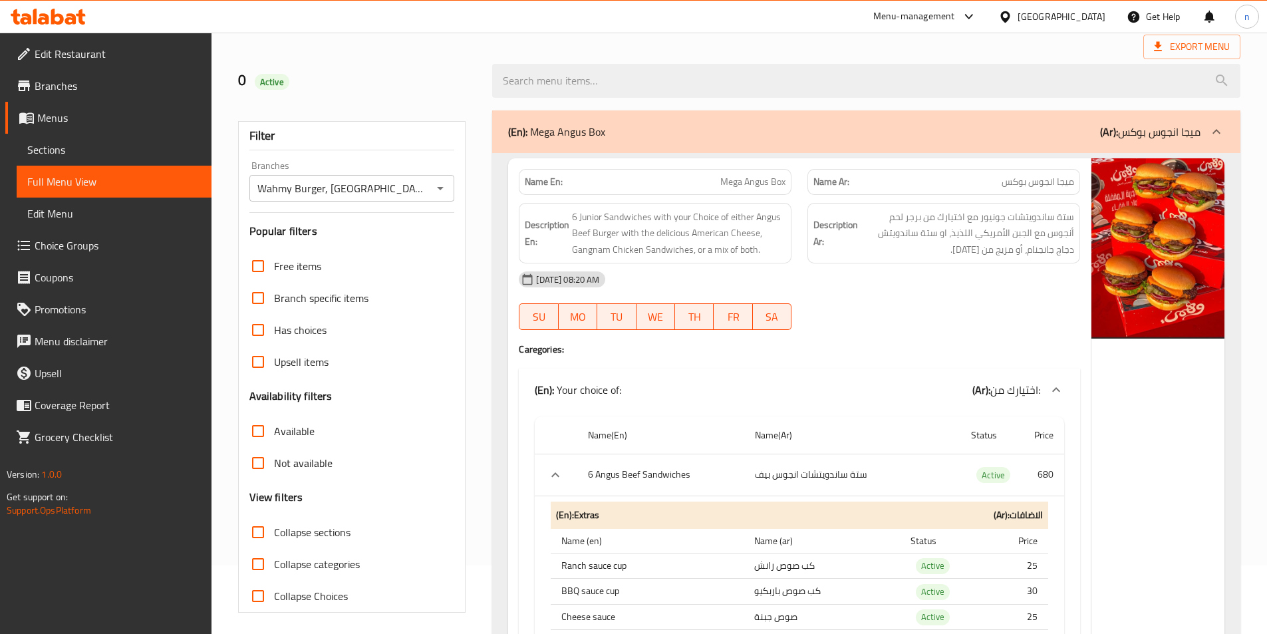
scroll to position [0, 0]
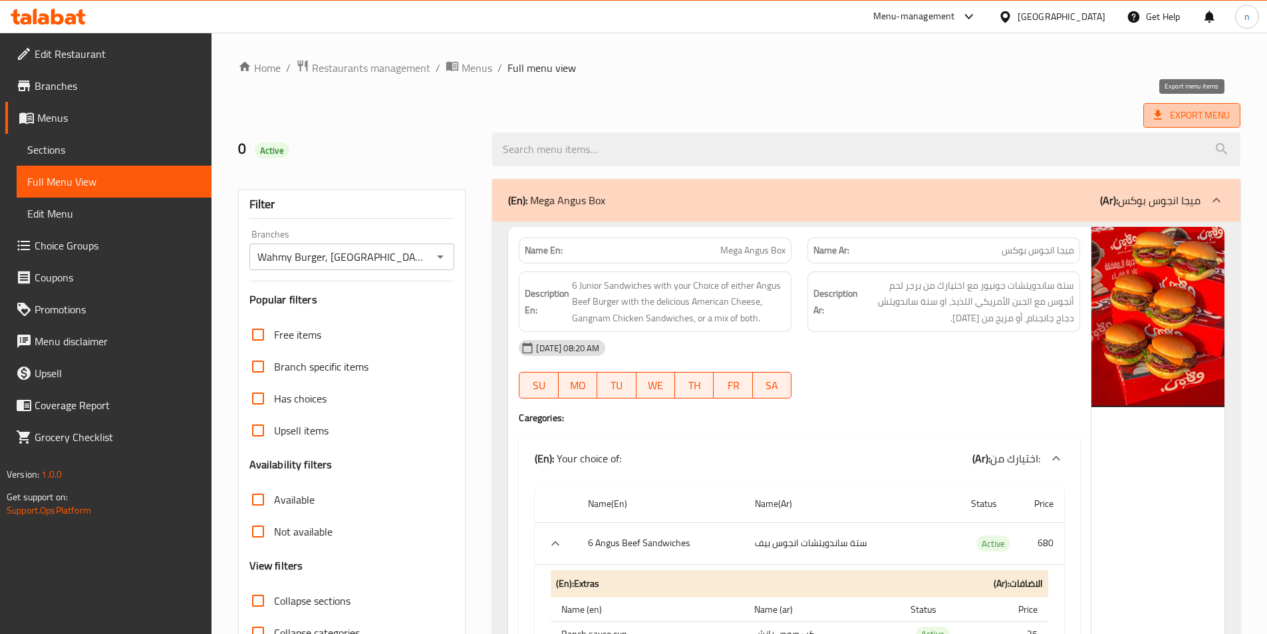
click at [1191, 113] on span "Export Menu" at bounding box center [1192, 115] width 76 height 17
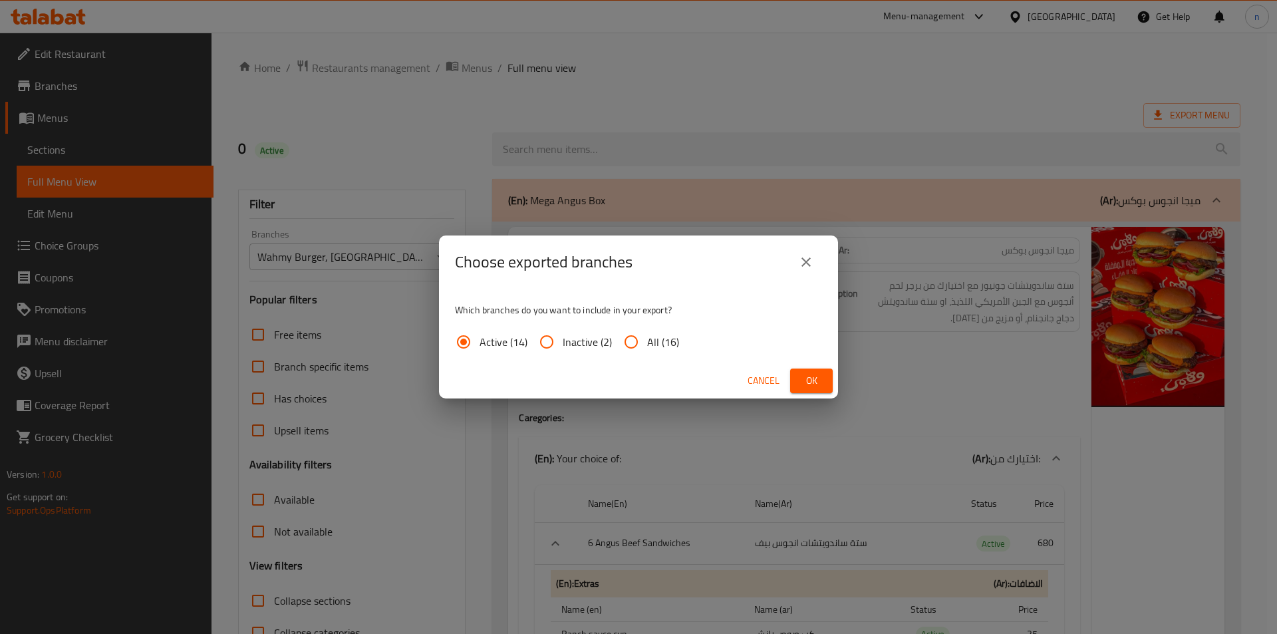
click at [645, 336] on input "All (16)" at bounding box center [631, 342] width 32 height 32
radio input "true"
click at [829, 374] on button "Ok" at bounding box center [811, 380] width 43 height 25
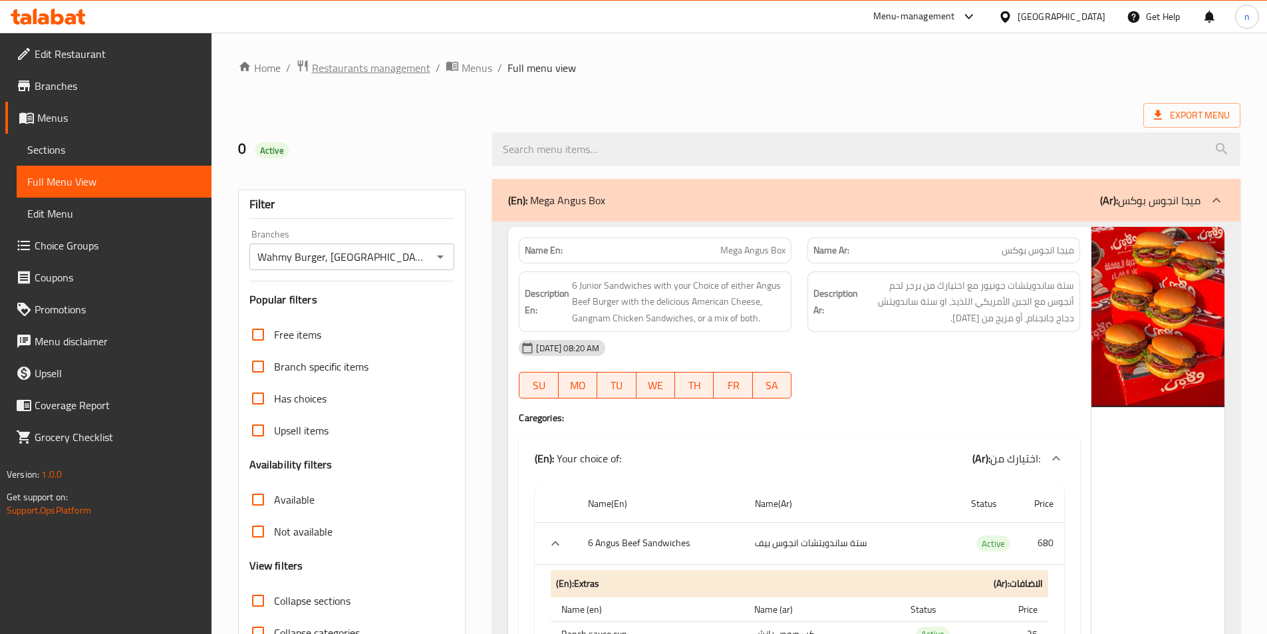
click at [351, 67] on span "Restaurants management" at bounding box center [371, 68] width 118 height 16
